Goal: Task Accomplishment & Management: Use online tool/utility

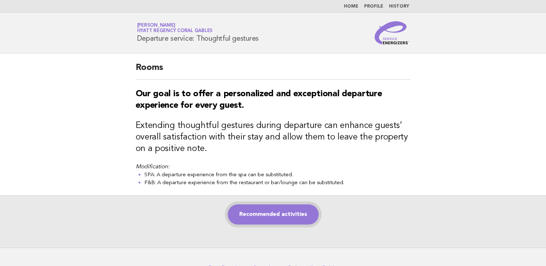
click at [260, 216] on link "Recommended activities" at bounding box center [273, 215] width 91 height 20
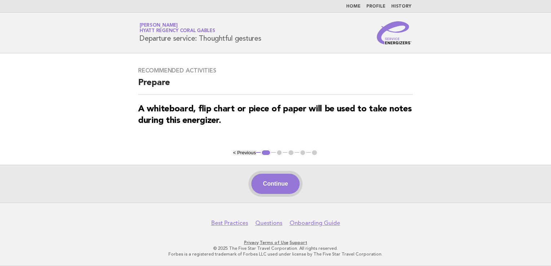
click at [284, 189] on button "Continue" at bounding box center [275, 184] width 48 height 20
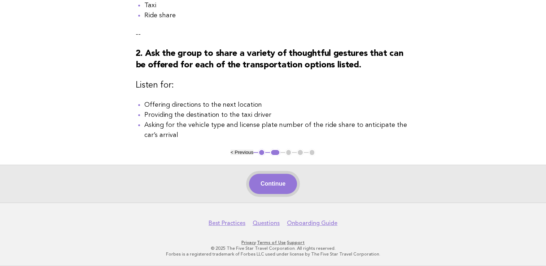
click at [270, 182] on button "Continue" at bounding box center [273, 184] width 48 height 20
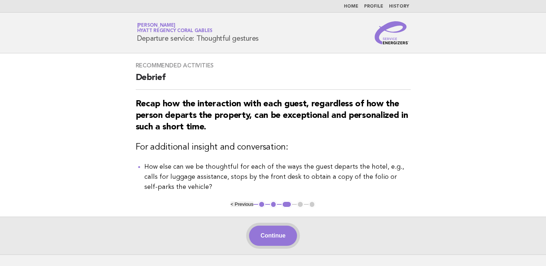
click at [269, 236] on button "Continue" at bounding box center [273, 236] width 48 height 20
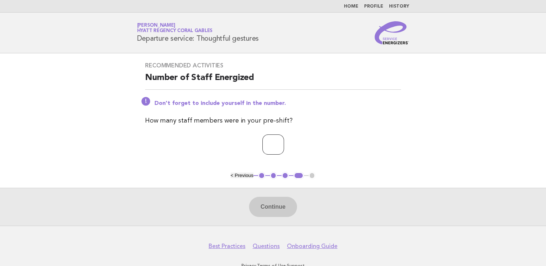
click at [269, 145] on input "number" at bounding box center [273, 145] width 22 height 20
type input "*"
click at [275, 209] on button "Continue" at bounding box center [273, 207] width 48 height 20
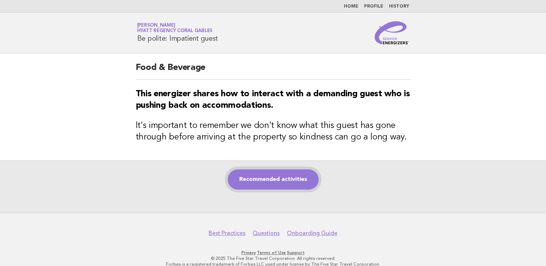
click at [278, 185] on link "Recommended activities" at bounding box center [273, 180] width 91 height 20
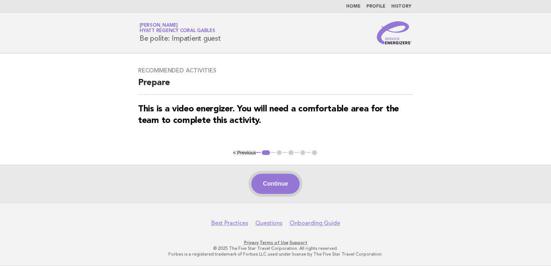
click at [279, 187] on button "Continue" at bounding box center [275, 184] width 48 height 20
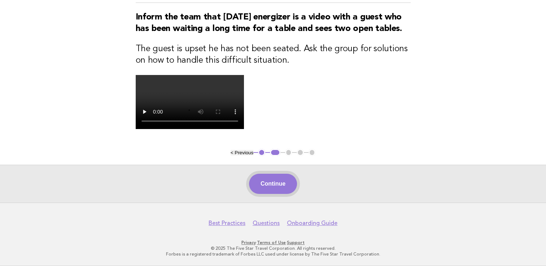
click at [265, 183] on button "Continue" at bounding box center [273, 184] width 48 height 20
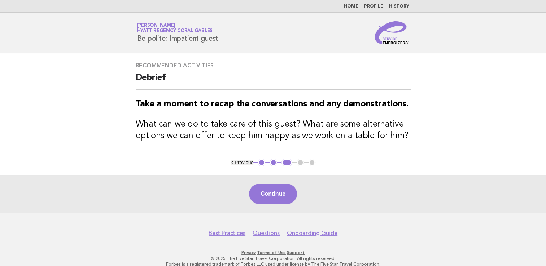
drag, startPoint x: 267, startPoint y: 187, endPoint x: 271, endPoint y: 182, distance: 5.6
click at [267, 187] on button "Continue" at bounding box center [273, 194] width 48 height 20
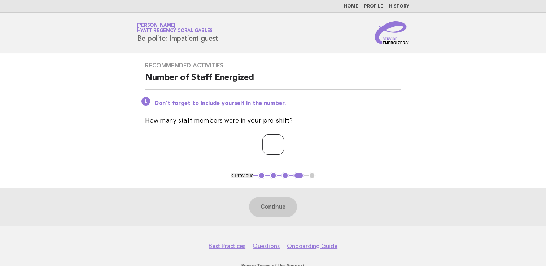
click at [268, 142] on input "number" at bounding box center [273, 145] width 22 height 20
type input "*"
click at [280, 211] on button "Continue" at bounding box center [273, 207] width 48 height 20
